Goal: Task Accomplishment & Management: Use online tool/utility

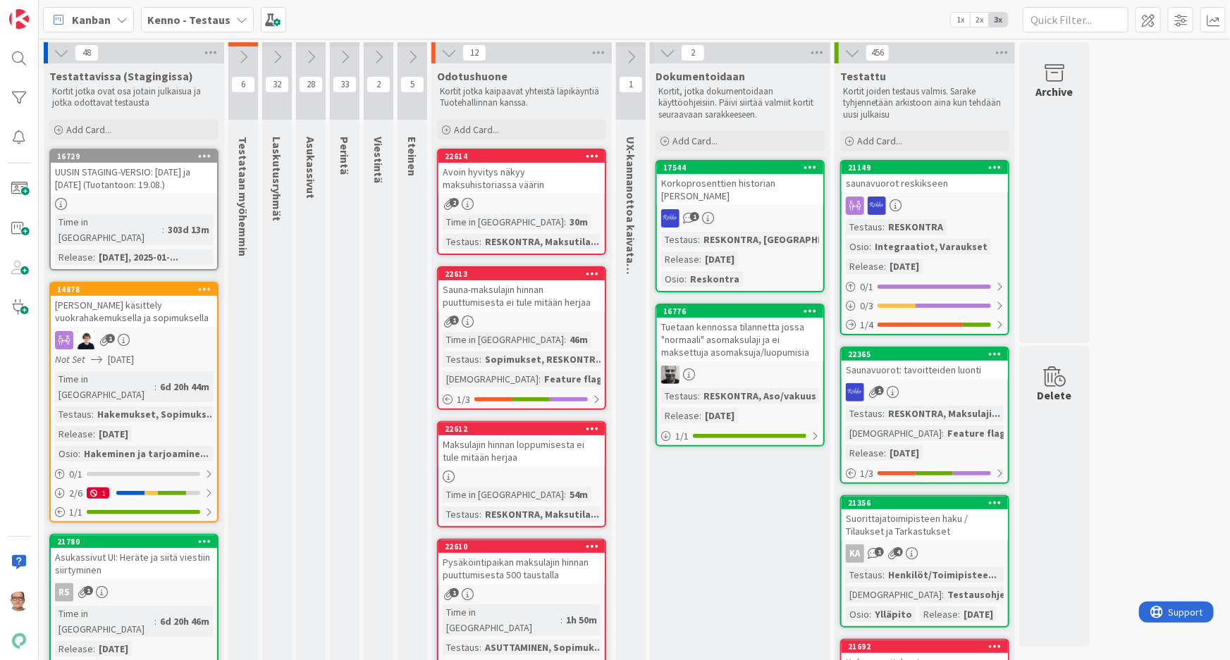
scroll to position [1896, 0]
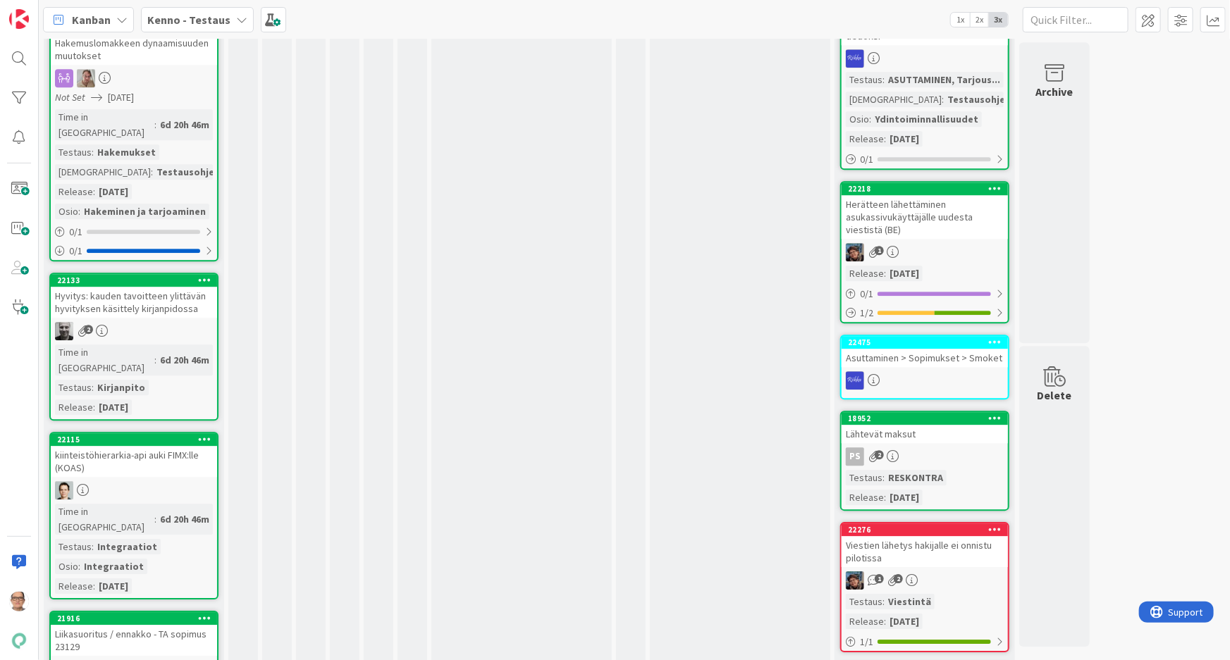
click at [130, 322] on div "2" at bounding box center [134, 331] width 166 height 18
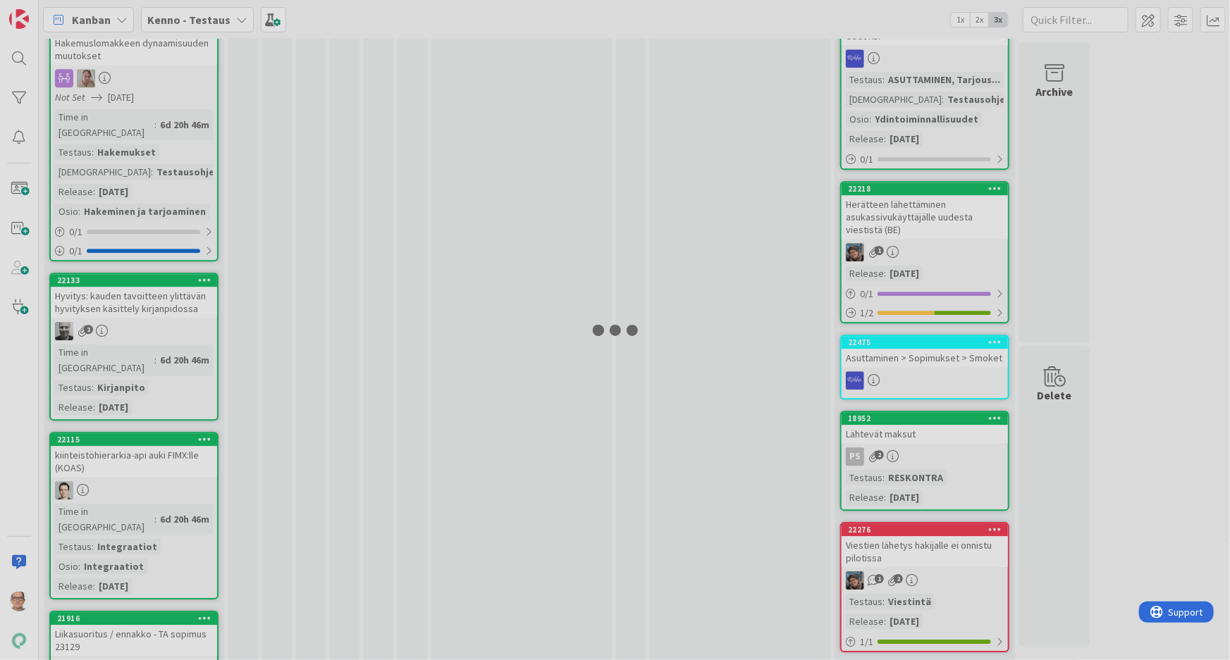
click at [130, 180] on div at bounding box center [615, 330] width 1230 height 660
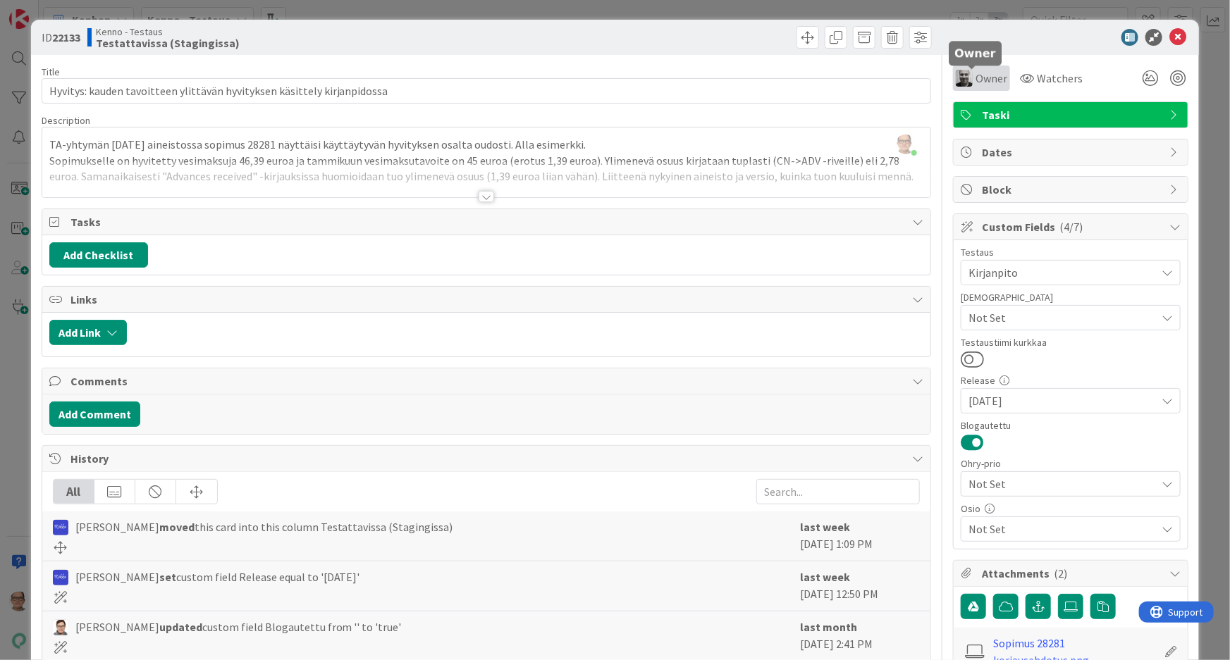
click at [977, 78] on span "Owner" at bounding box center [991, 78] width 32 height 17
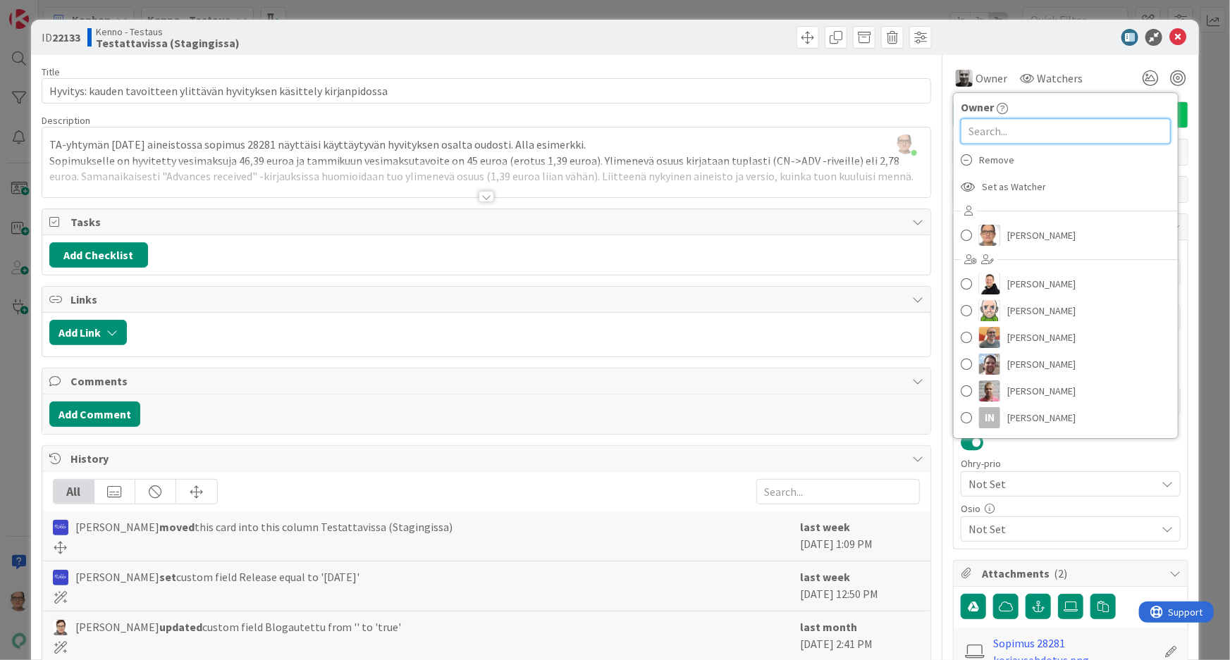
click at [983, 137] on input "text" at bounding box center [1065, 130] width 210 height 25
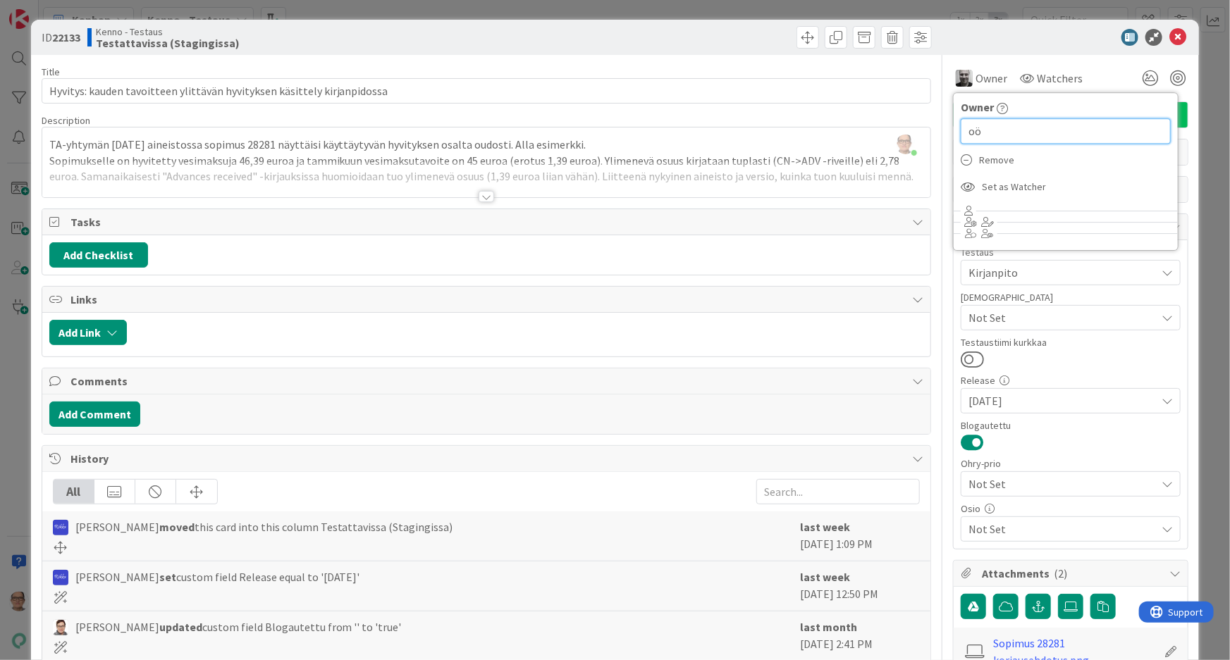
type input "o"
type input "pä"
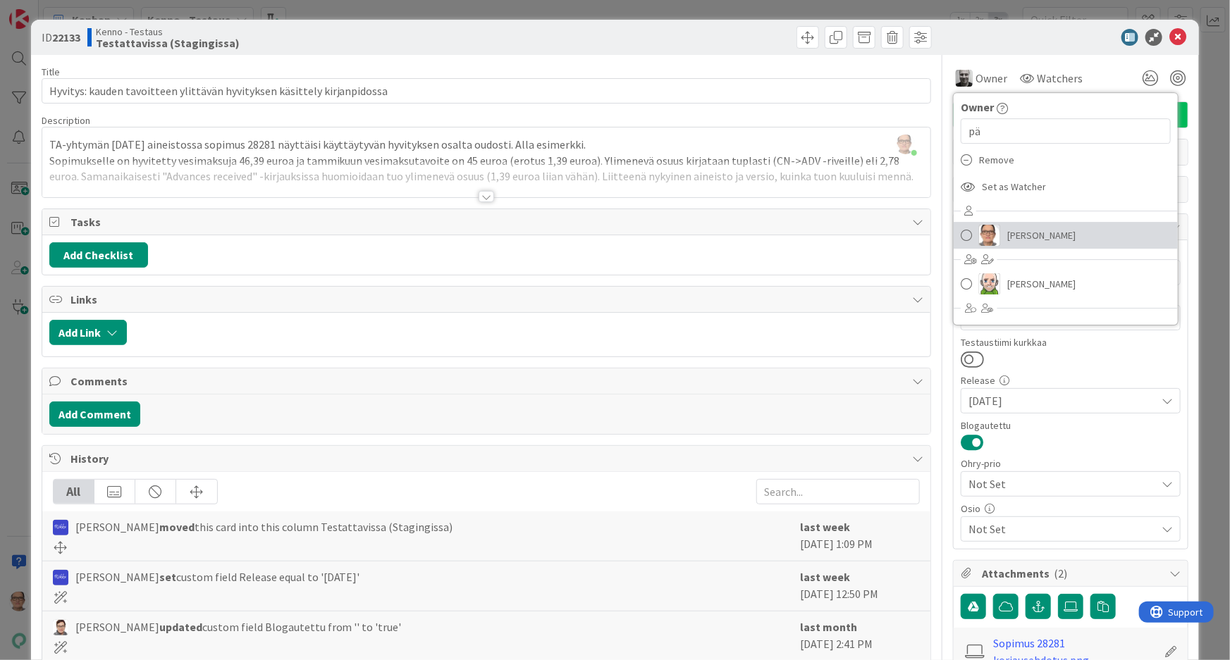
click at [1015, 234] on span "[PERSON_NAME]" at bounding box center [1041, 235] width 68 height 21
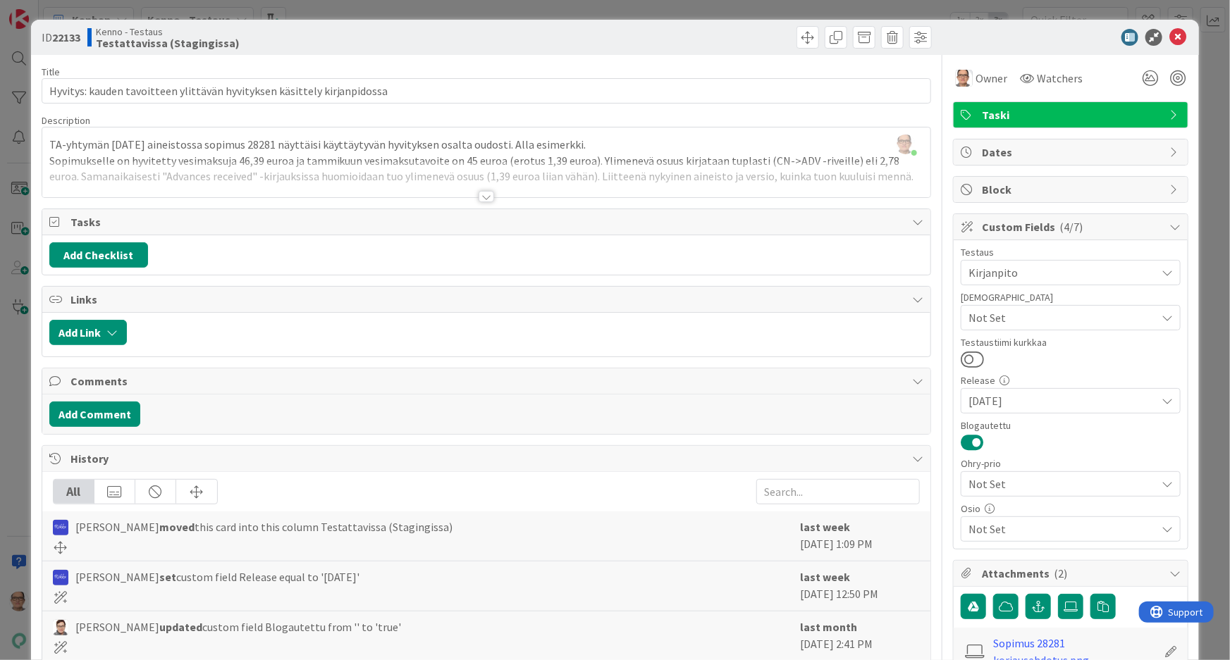
click at [841, 320] on div at bounding box center [529, 332] width 790 height 25
click at [478, 193] on div at bounding box center [486, 196] width 16 height 11
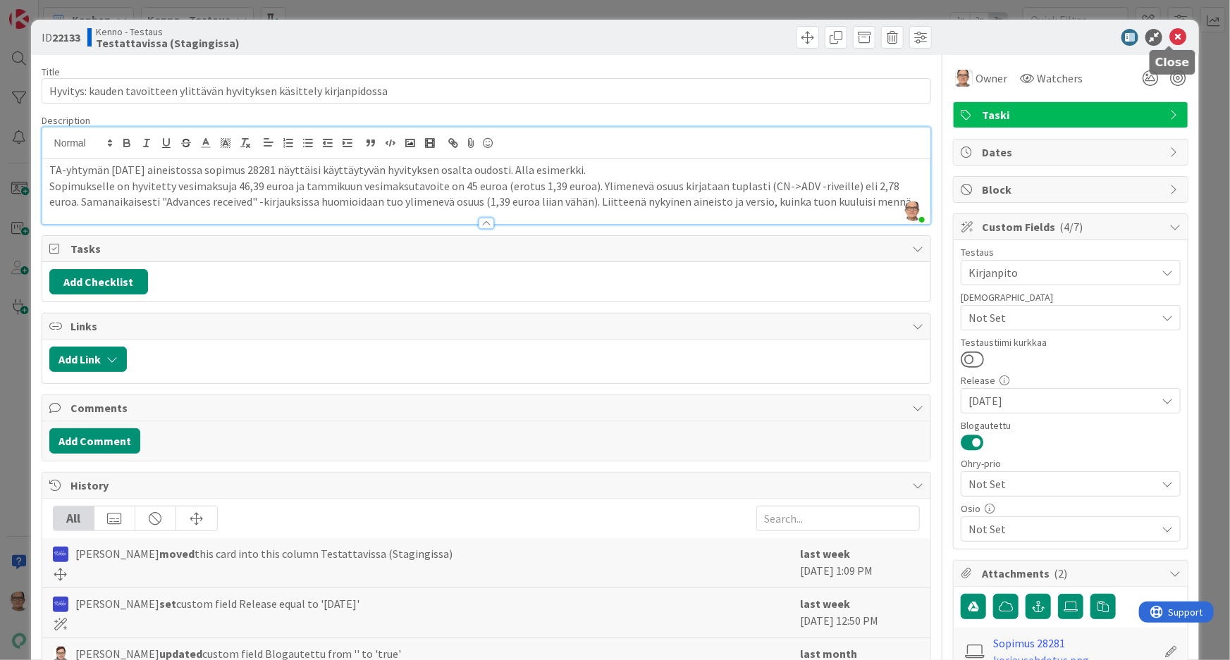
click at [1169, 36] on icon at bounding box center [1177, 37] width 17 height 17
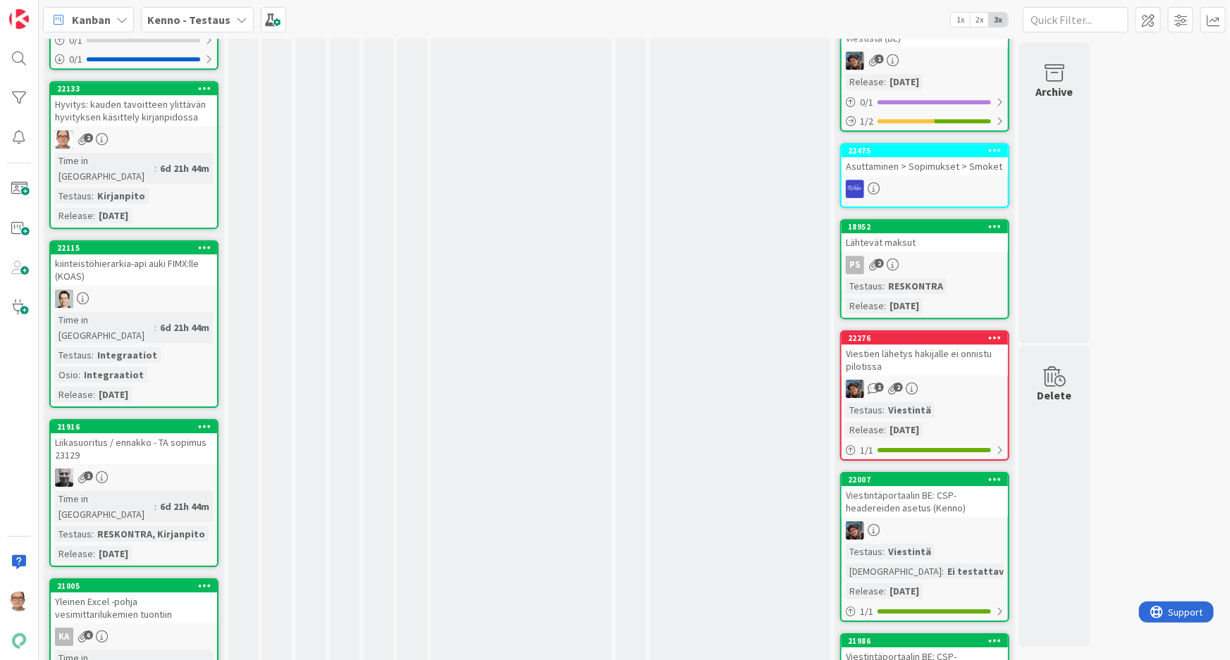
scroll to position [1896, 0]
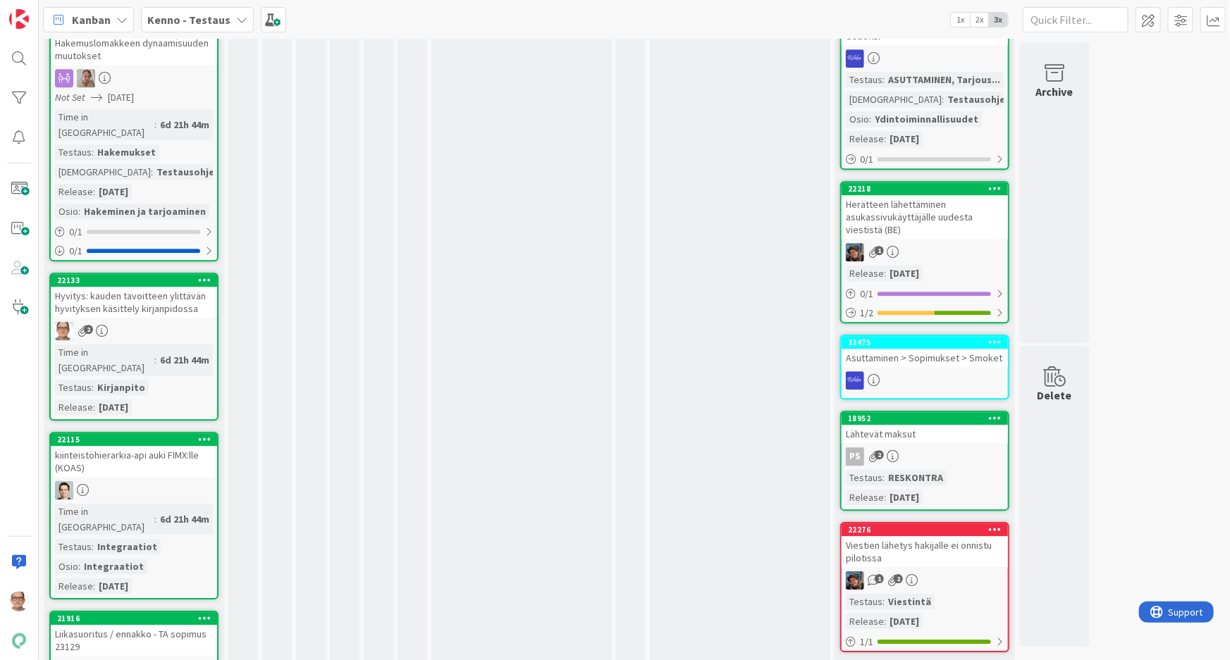
click at [142, 322] on div "2" at bounding box center [134, 331] width 166 height 18
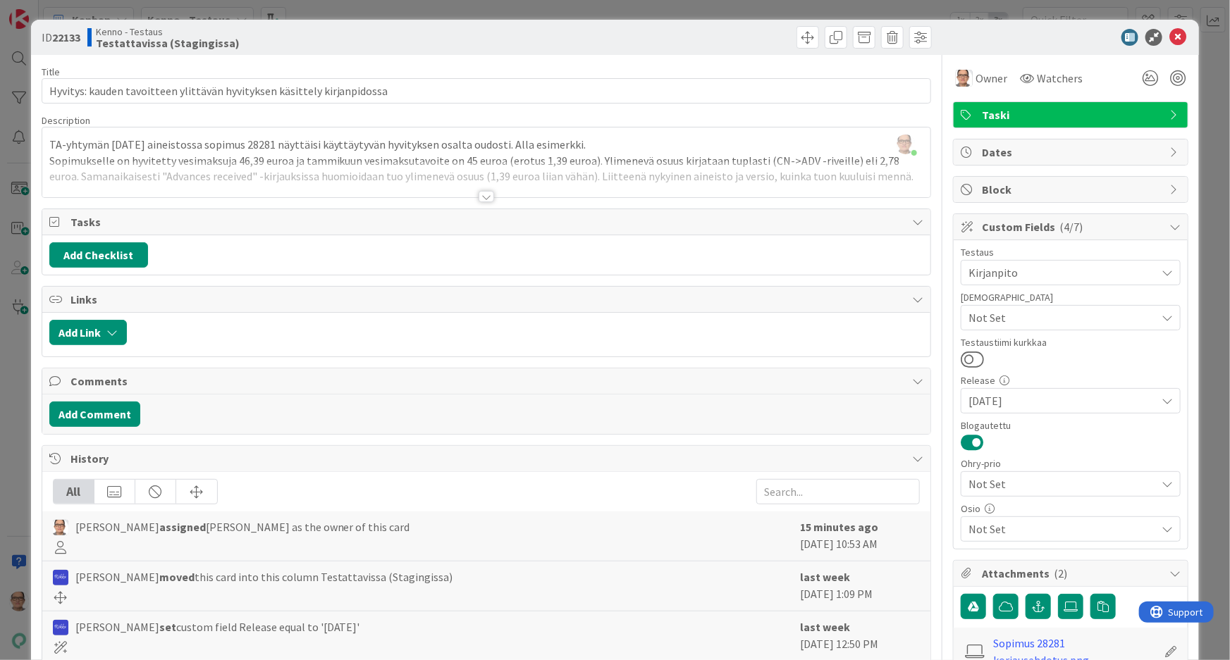
click at [481, 191] on div at bounding box center [486, 196] width 16 height 11
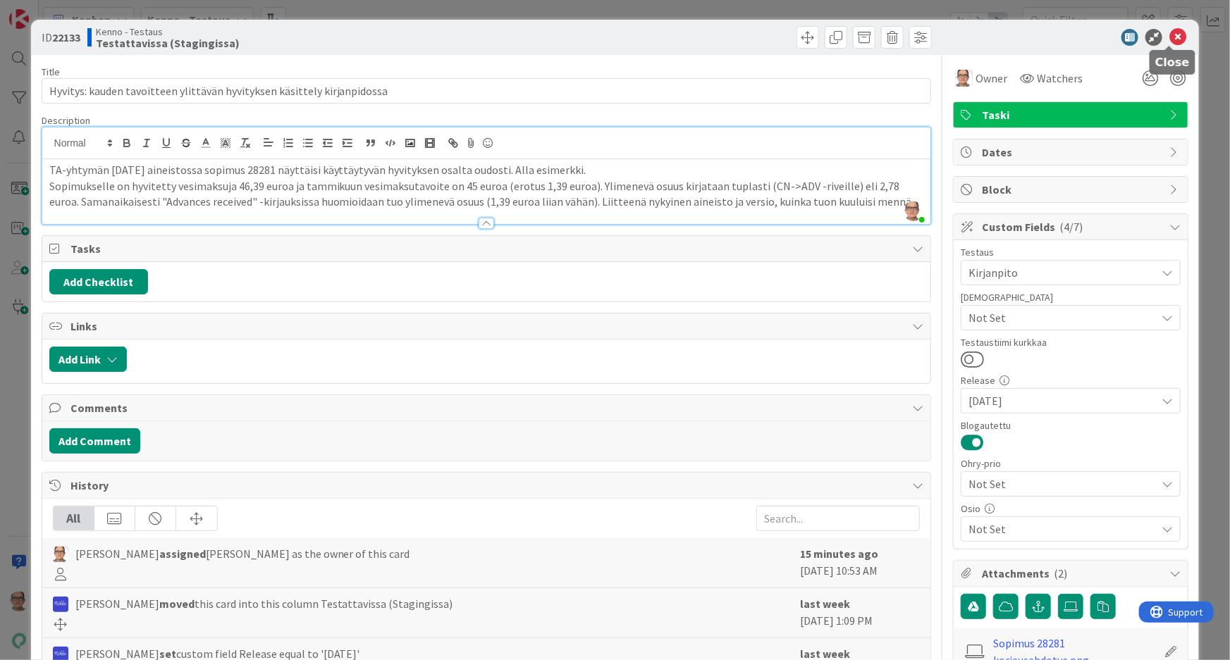
click at [1169, 34] on icon at bounding box center [1177, 37] width 17 height 17
